Goal: Navigation & Orientation: Find specific page/section

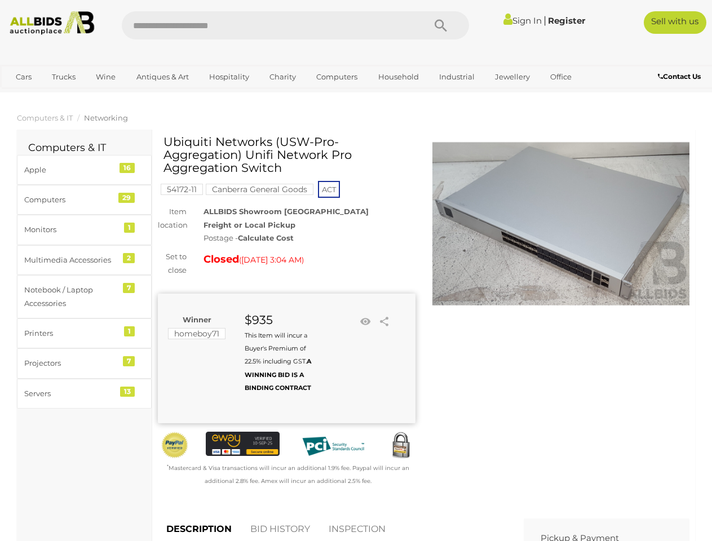
click at [356, 268] on div "Closed ( [DATE] 3:04 AM )" at bounding box center [308, 259] width 211 height 18
click at [441, 25] on icon "Search" at bounding box center [441, 25] width 12 height 17
click at [24, 77] on link "Cars" at bounding box center [23, 77] width 30 height 19
click at [64, 77] on link "Trucks" at bounding box center [64, 77] width 38 height 19
click at [105, 77] on link "Wine" at bounding box center [105, 77] width 34 height 19
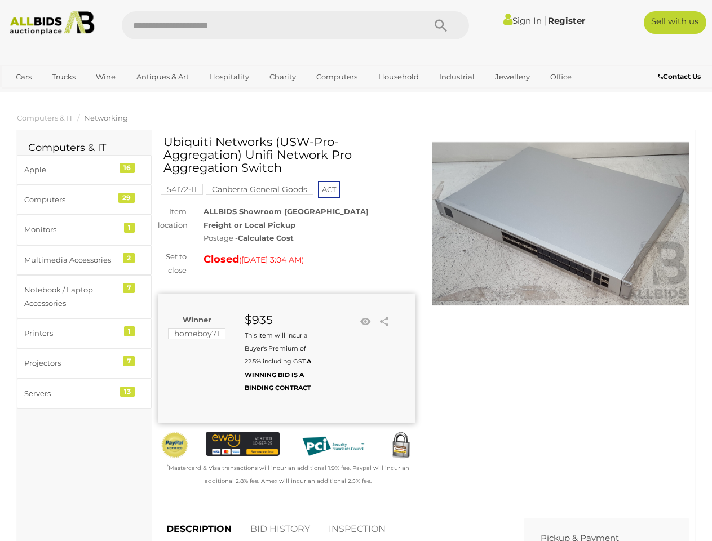
click at [162, 77] on link "Antiques & Art" at bounding box center [162, 77] width 67 height 19
click at [228, 77] on link "Hospitality" at bounding box center [229, 77] width 55 height 19
click at [282, 77] on link "Charity" at bounding box center [282, 77] width 41 height 19
click at [335, 77] on link "Computers" at bounding box center [337, 77] width 56 height 19
click at [397, 77] on link "Household" at bounding box center [398, 77] width 55 height 19
